Goal: Feedback & Contribution: Submit feedback/report problem

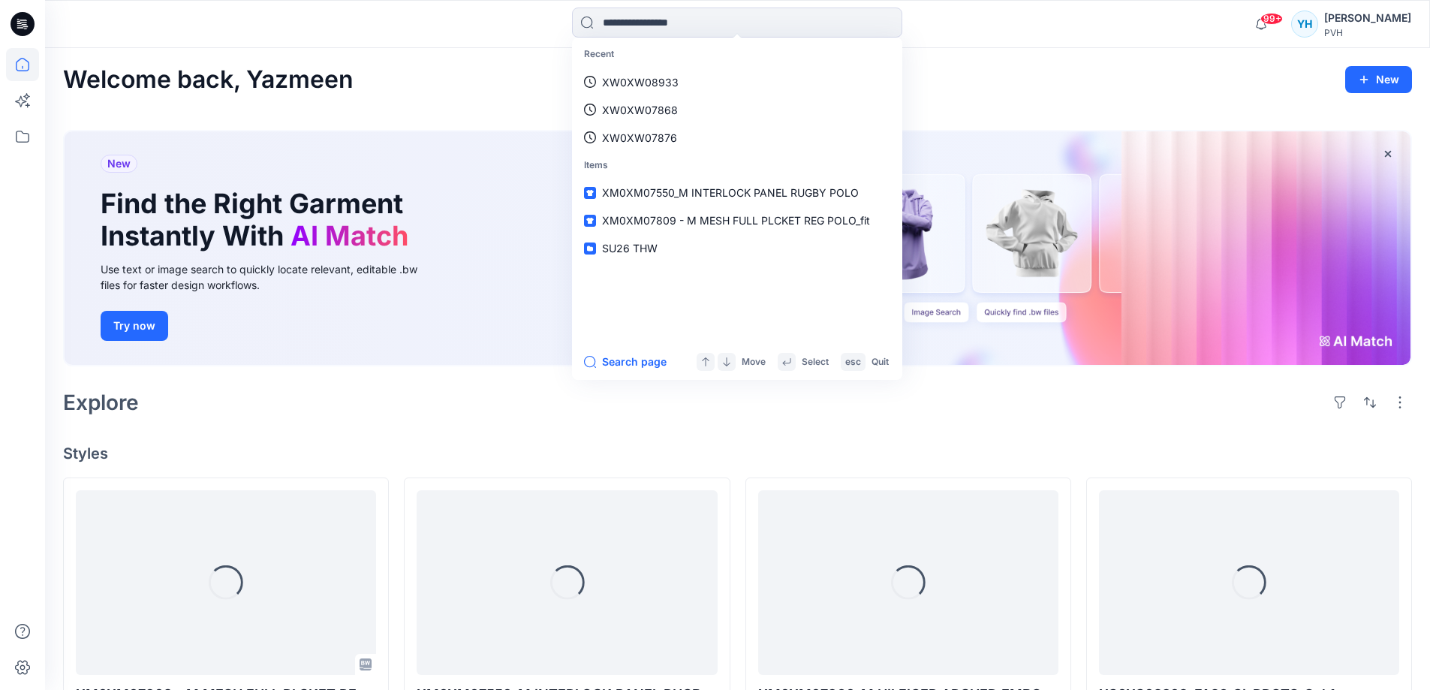
type input "**********"
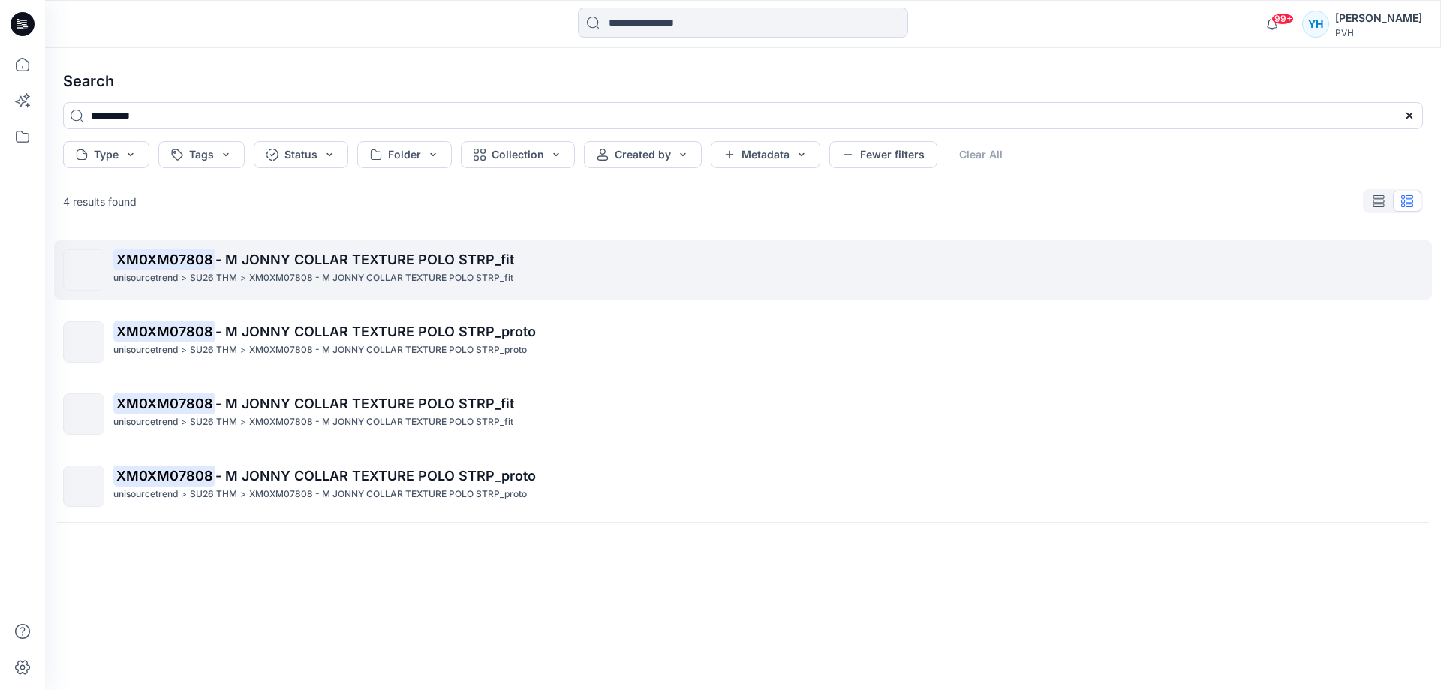
click at [372, 269] on p "XM0XM07808 - M JONNY COLLAR TEXTURE POLO STRP_fit" at bounding box center [767, 259] width 1309 height 21
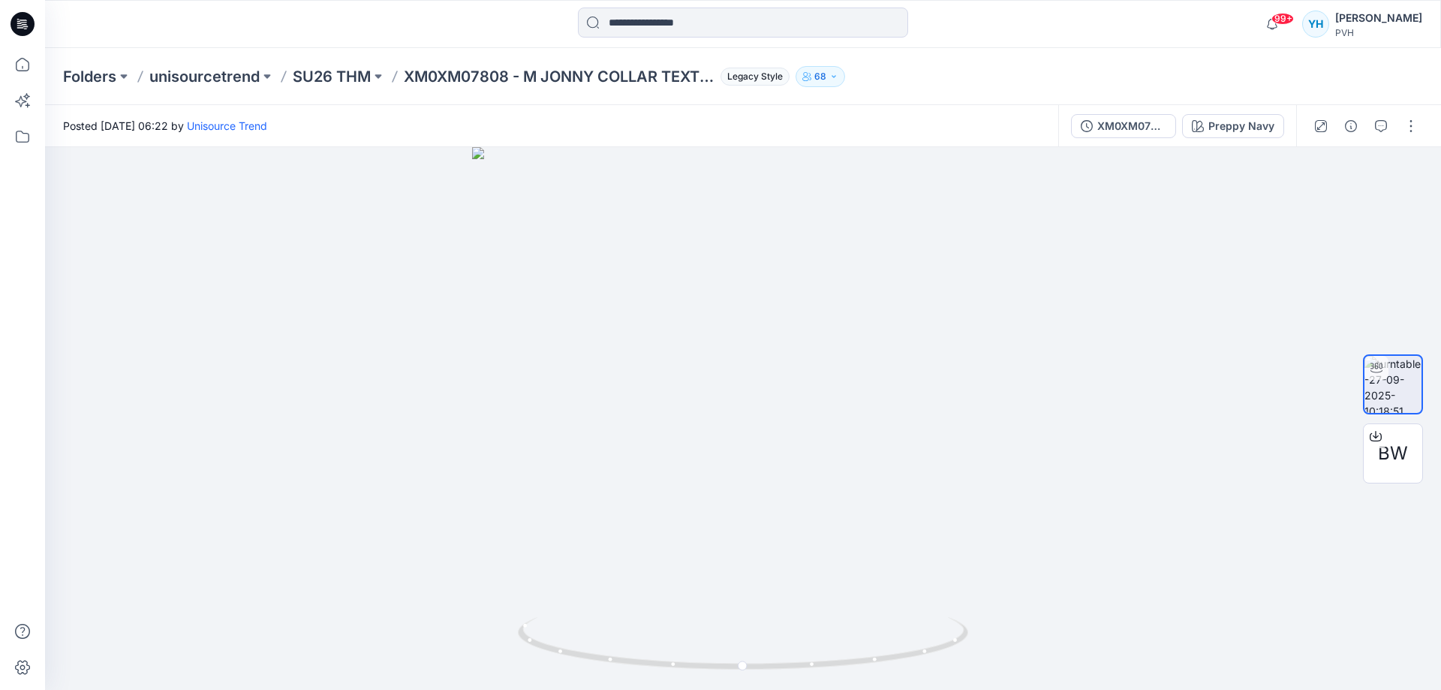
click at [1139, 66] on div "Folders unisourcetrend SU26 THM XM0XM07808 - M JONNY COLLAR TEXTURE POLO STRP_f…" at bounding box center [684, 76] width 1243 height 21
drag, startPoint x: 793, startPoint y: 474, endPoint x: 684, endPoint y: 468, distance: 109.0
click at [684, 468] on div at bounding box center [743, 418] width 1396 height 543
click at [1106, 501] on div at bounding box center [743, 418] width 1396 height 543
drag, startPoint x: 804, startPoint y: 543, endPoint x: 703, endPoint y: 522, distance: 102.6
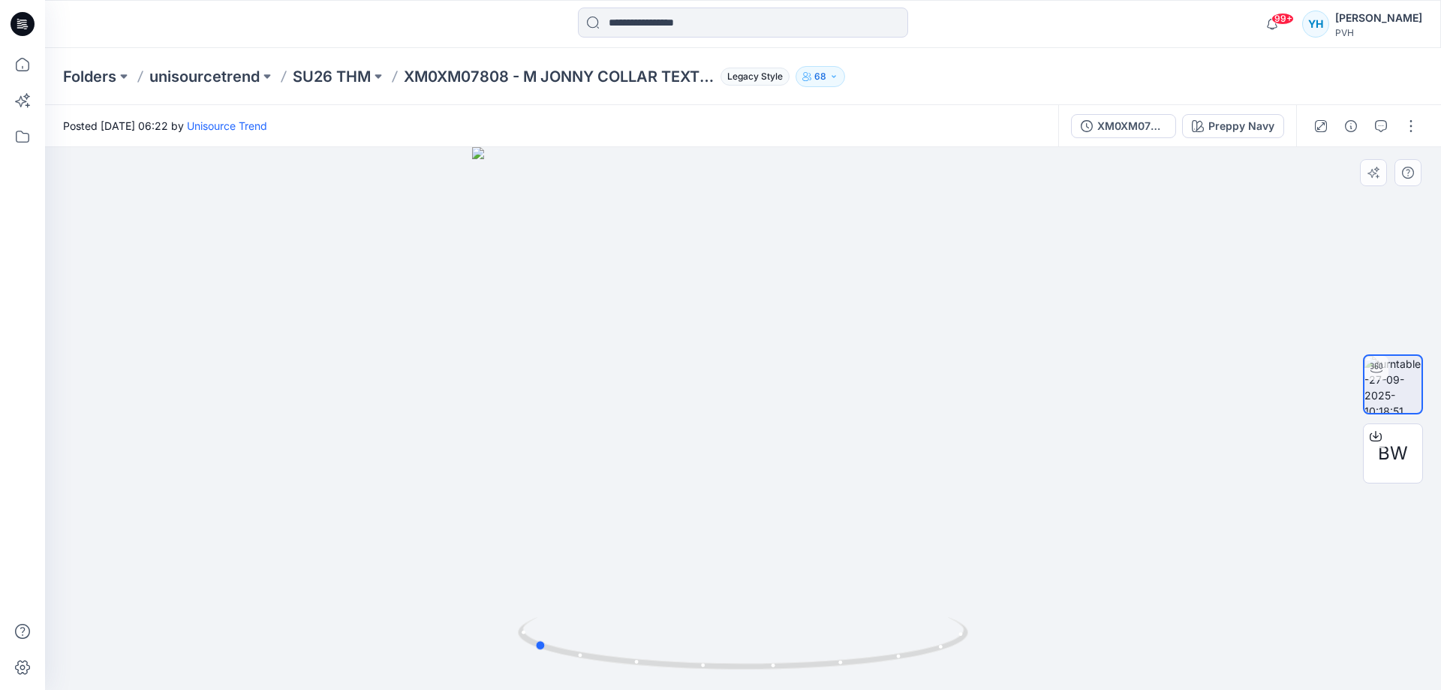
click at [703, 522] on div at bounding box center [743, 418] width 1396 height 543
click at [1148, 71] on div "Folders unisourcetrend SU26 THM XM0XM07808 - M JONNY COLLAR TEXTURE POLO STRP_f…" at bounding box center [684, 76] width 1243 height 21
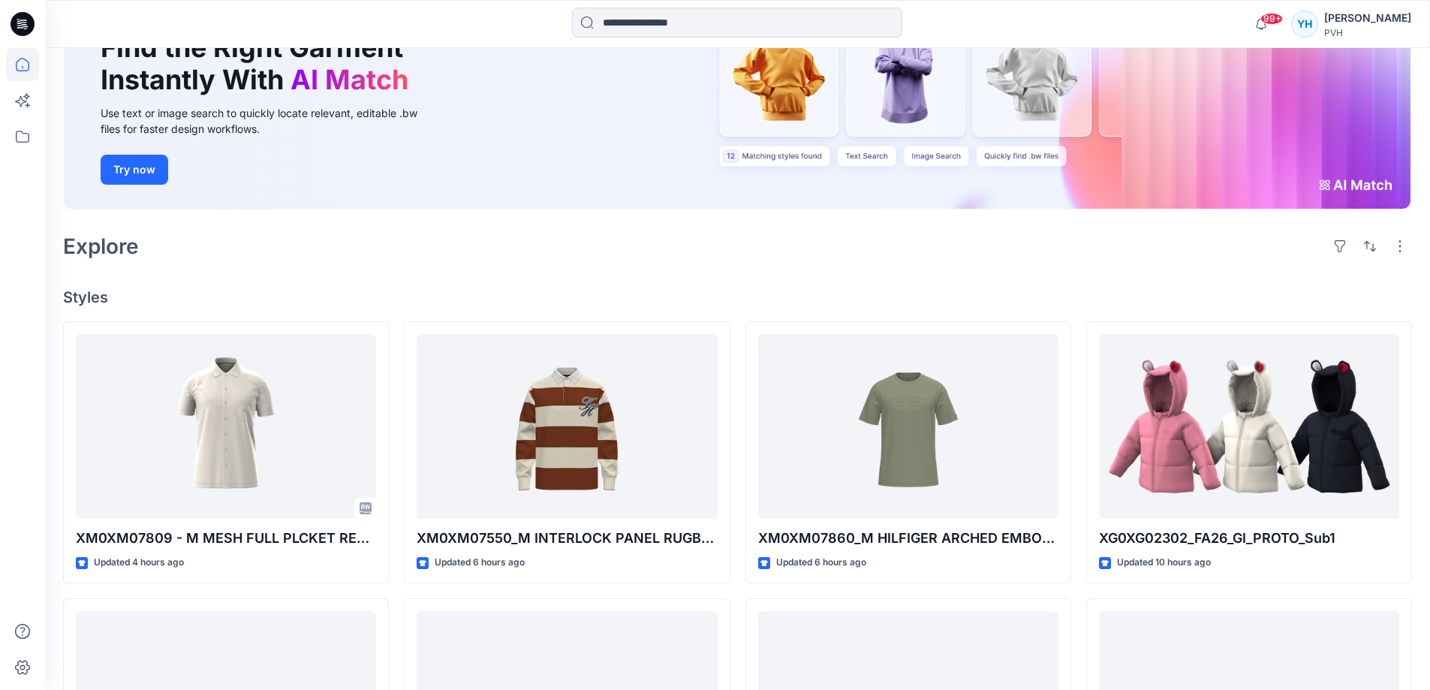
scroll to position [161, 0]
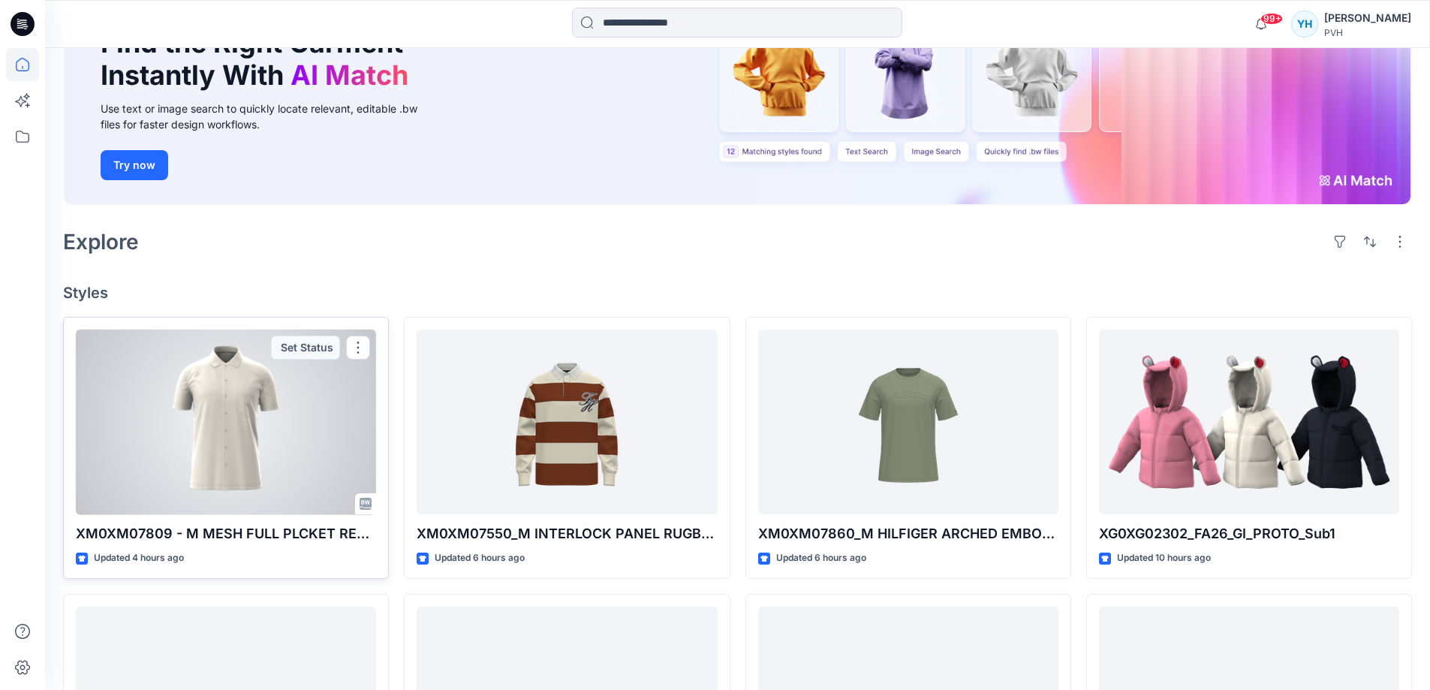
click at [230, 405] on div at bounding box center [226, 422] width 300 height 185
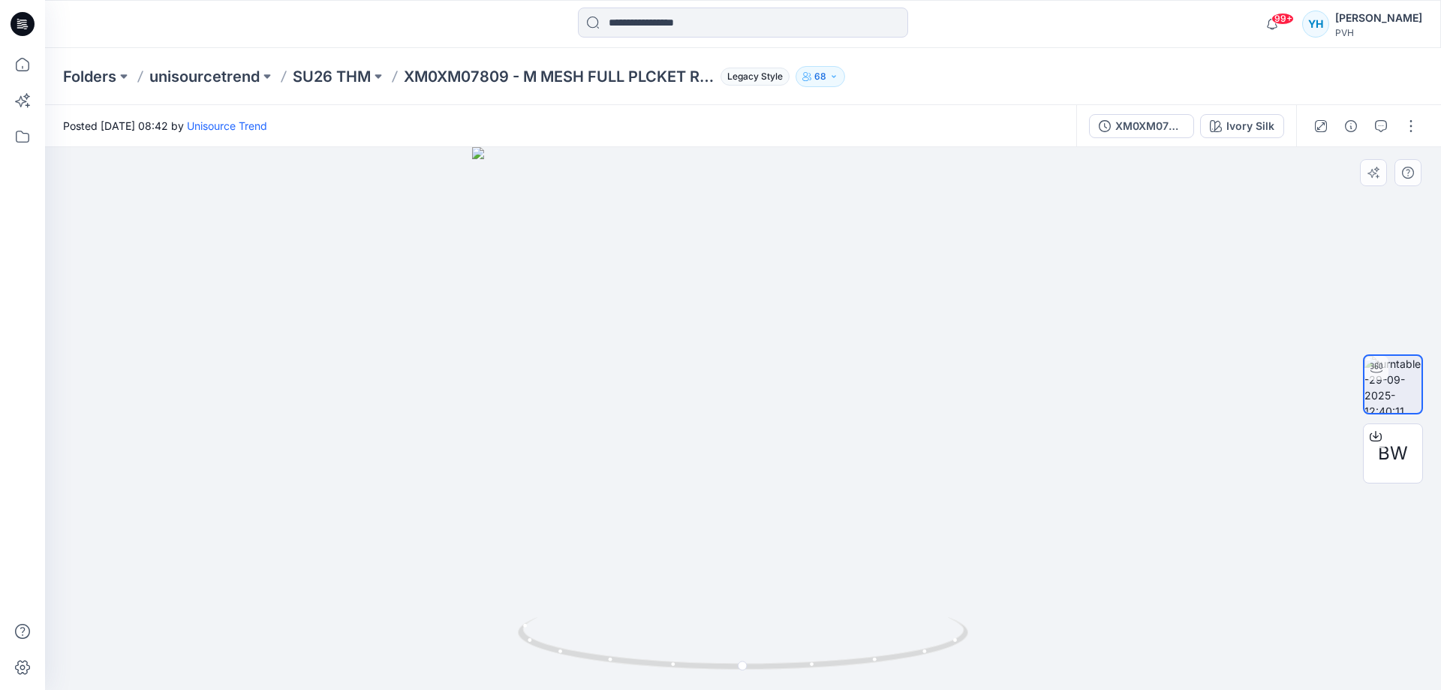
click at [1170, 316] on div at bounding box center [743, 418] width 1396 height 543
drag, startPoint x: 777, startPoint y: 430, endPoint x: 699, endPoint y: 438, distance: 78.5
click at [699, 438] on div at bounding box center [743, 418] width 1396 height 543
click at [1178, 320] on div at bounding box center [743, 418] width 1396 height 543
drag, startPoint x: 815, startPoint y: 549, endPoint x: 703, endPoint y: 537, distance: 112.4
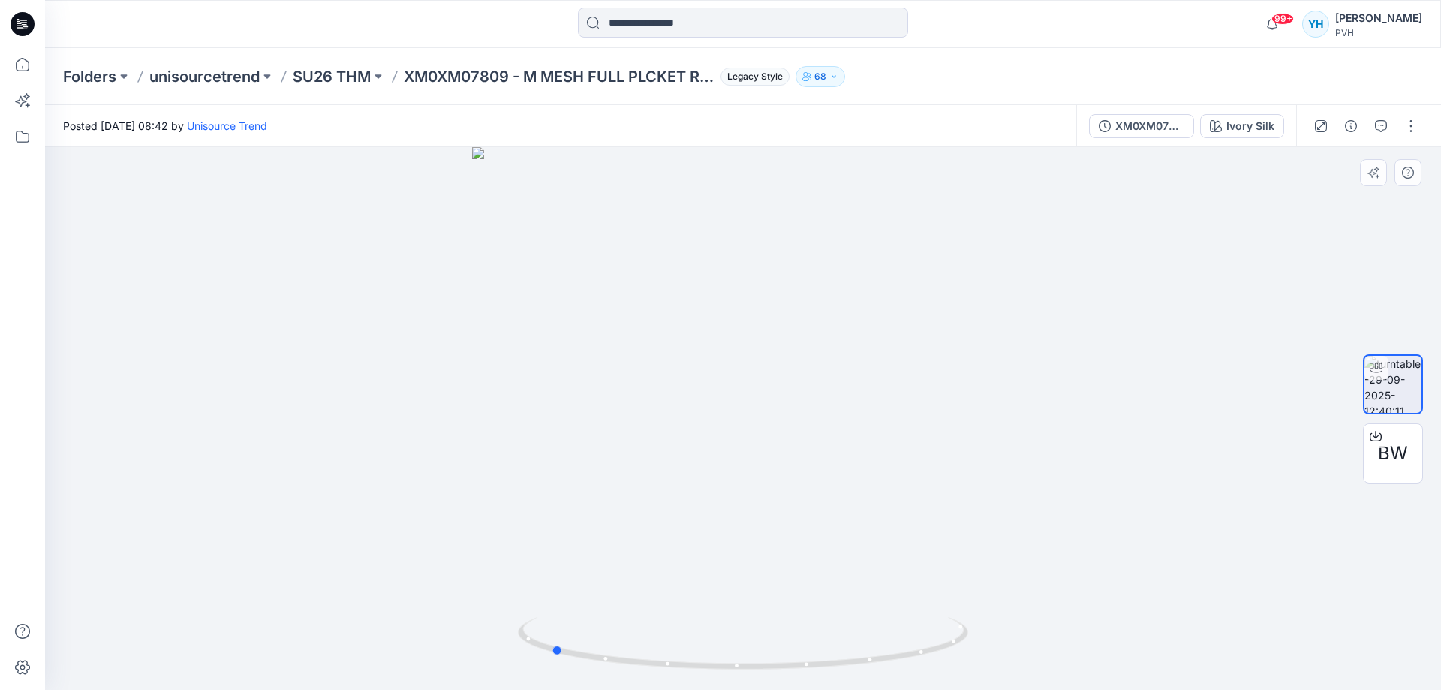
click at [703, 537] on div at bounding box center [743, 418] width 1396 height 543
click at [1385, 127] on icon "button" at bounding box center [1381, 126] width 12 height 12
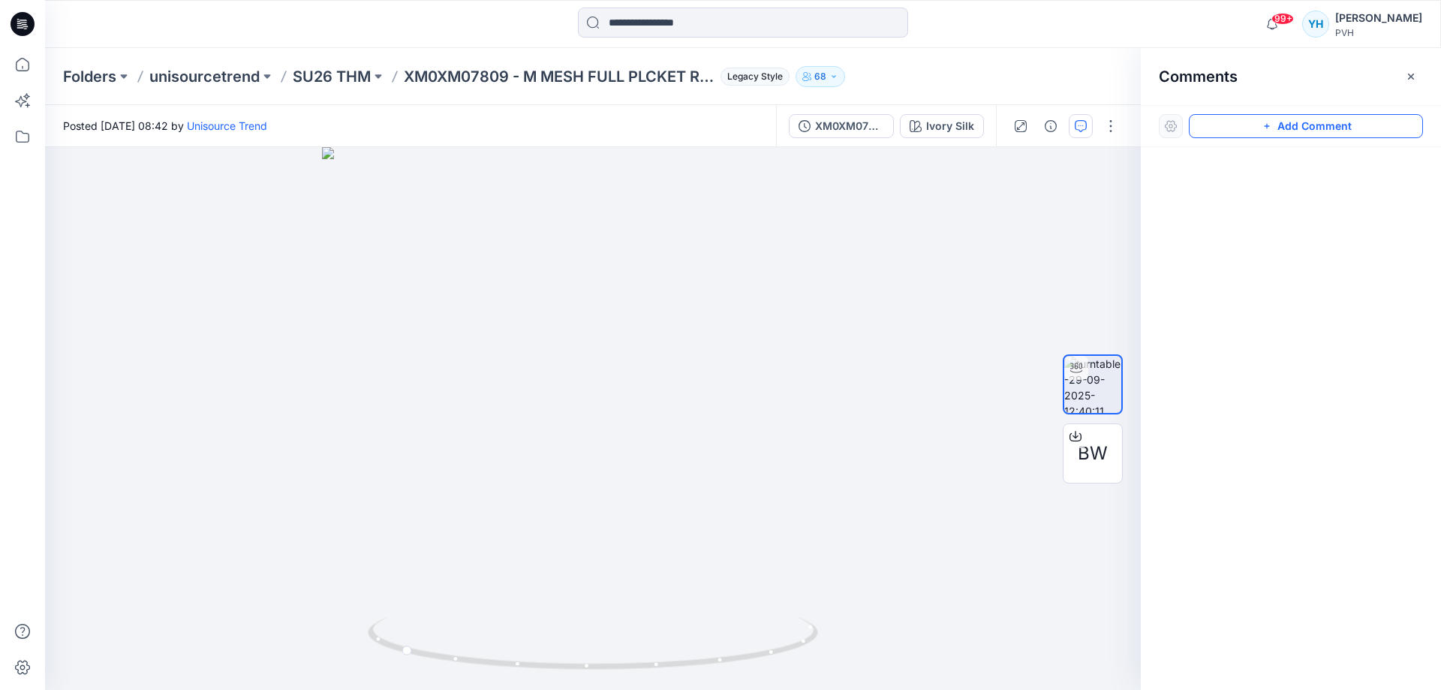
click at [1275, 119] on button "Add Comment" at bounding box center [1306, 126] width 234 height 24
click at [757, 191] on div "1" at bounding box center [593, 418] width 1096 height 543
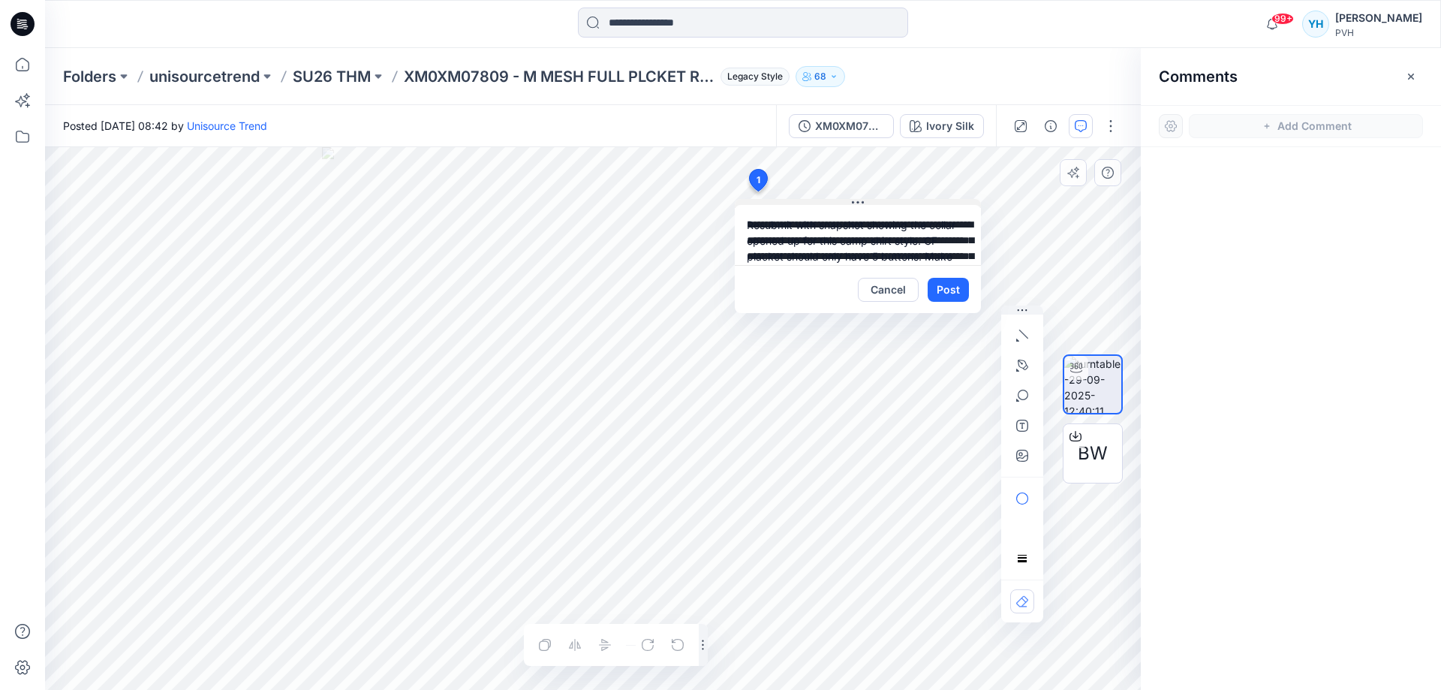
drag, startPoint x: 853, startPoint y: 259, endPoint x: 738, endPoint y: 200, distance: 129.2
click at [738, 200] on div "**********" at bounding box center [858, 256] width 246 height 114
type textarea "**********"
click at [823, 273] on div "Cancel Post" at bounding box center [858, 289] width 246 height 48
click at [955, 297] on button "Post" at bounding box center [948, 290] width 41 height 24
